Goal: Task Accomplishment & Management: Use online tool/utility

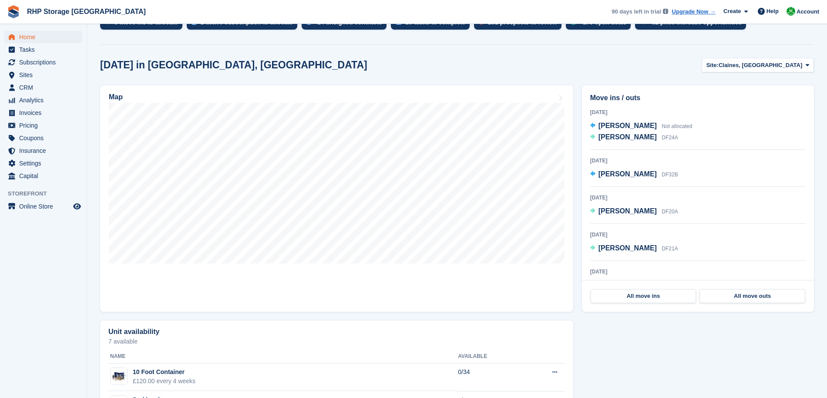
scroll to position [157, 0]
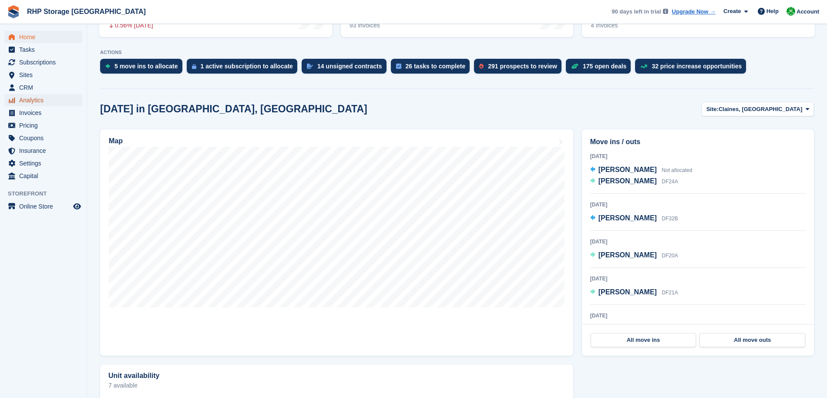
click at [27, 95] on span "Analytics" at bounding box center [45, 100] width 52 height 12
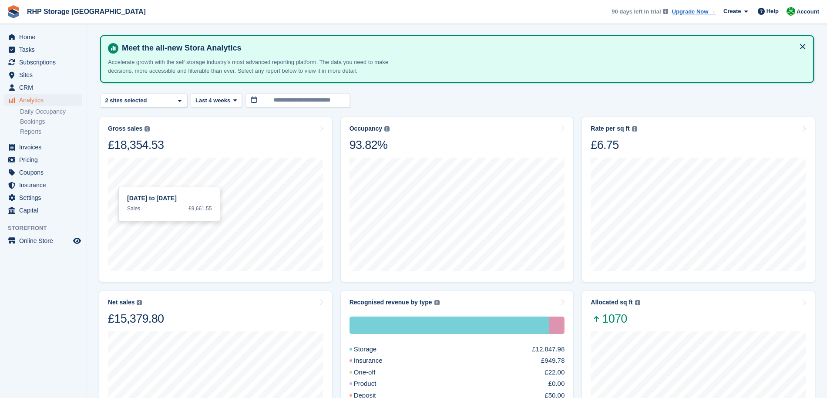
scroll to position [37, 0]
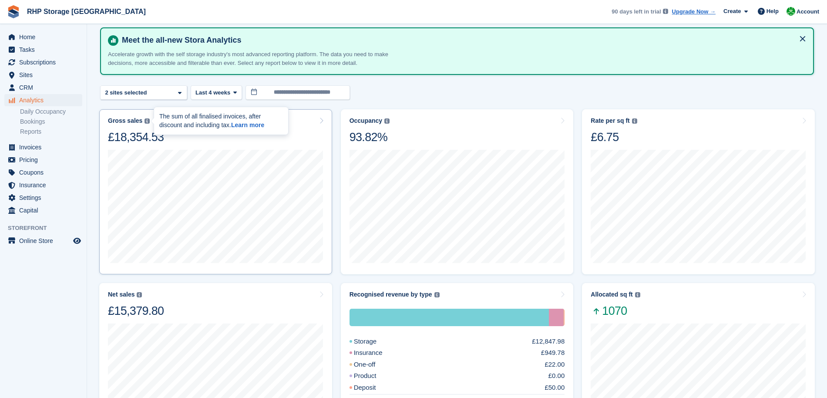
click at [148, 122] on img at bounding box center [147, 120] width 5 height 5
click at [134, 123] on div "Gross sales" at bounding box center [125, 120] width 34 height 7
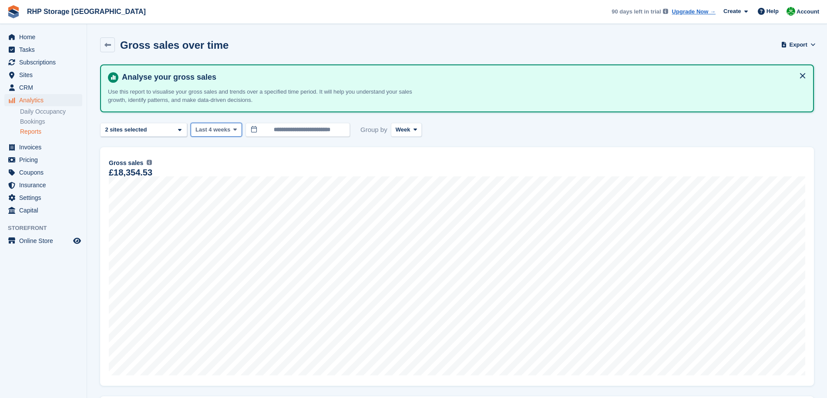
click at [233, 131] on span at bounding box center [235, 129] width 7 height 7
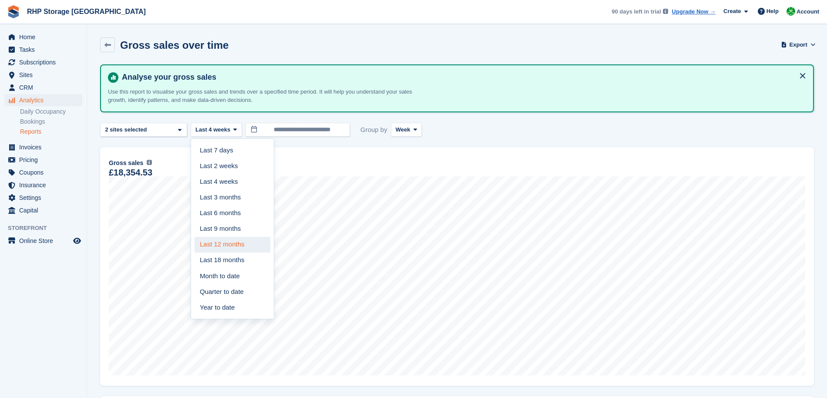
click at [229, 242] on link "Last 12 months" at bounding box center [233, 245] width 76 height 16
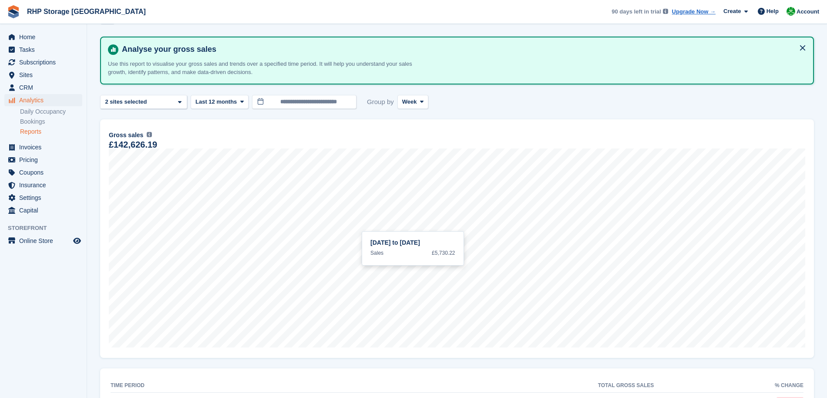
scroll to position [40, 0]
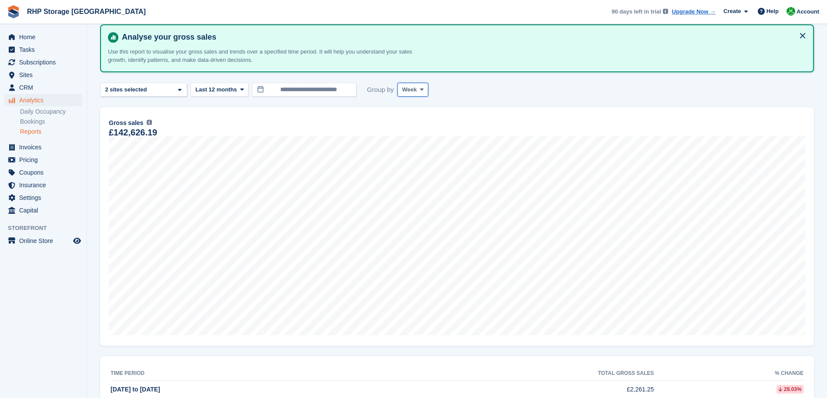
click at [421, 92] on span at bounding box center [421, 89] width 7 height 7
click at [432, 137] on link "Month" at bounding box center [439, 142] width 76 height 16
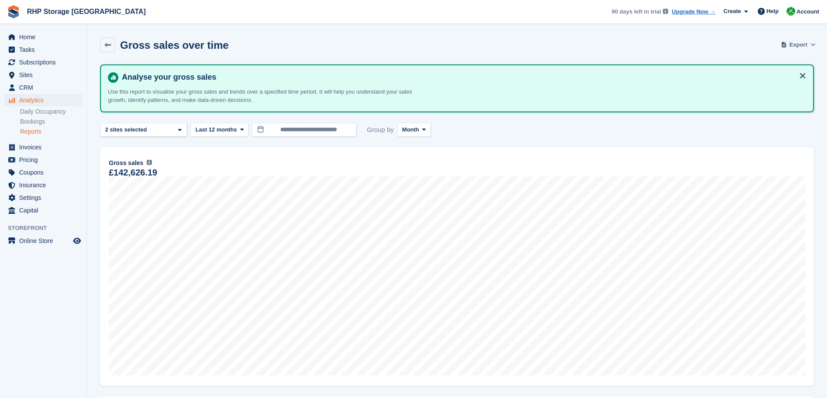
click at [792, 45] on span "Export" at bounding box center [799, 44] width 18 height 9
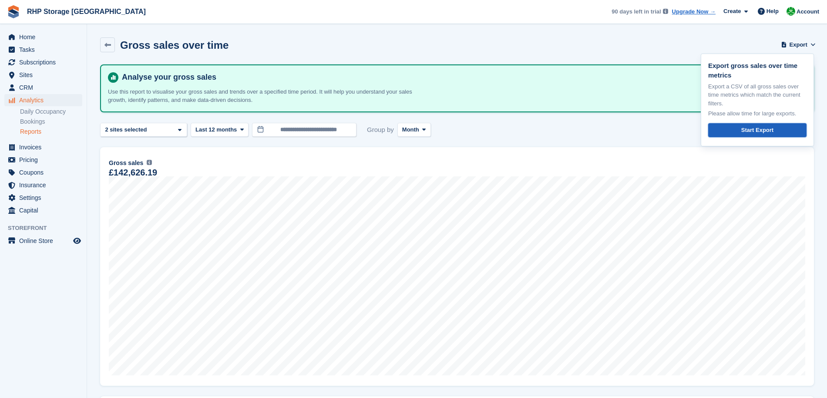
click at [742, 131] on div "Start Export" at bounding box center [758, 130] width 32 height 9
